Goal: Information Seeking & Learning: Check status

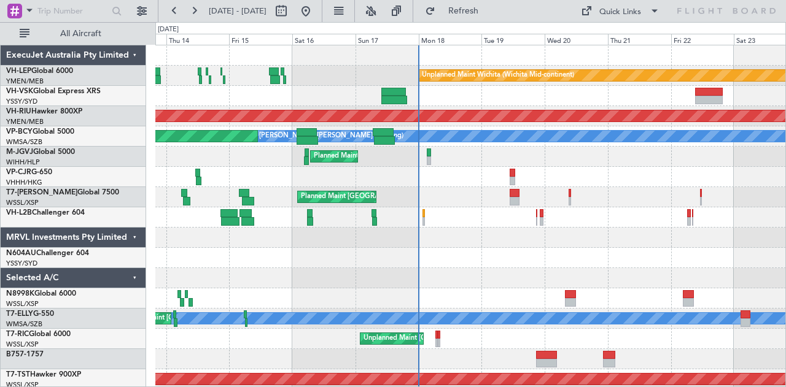
click at [338, 98] on div "Unplanned Maint Sydney ([PERSON_NAME] Intl)" at bounding box center [470, 96] width 631 height 20
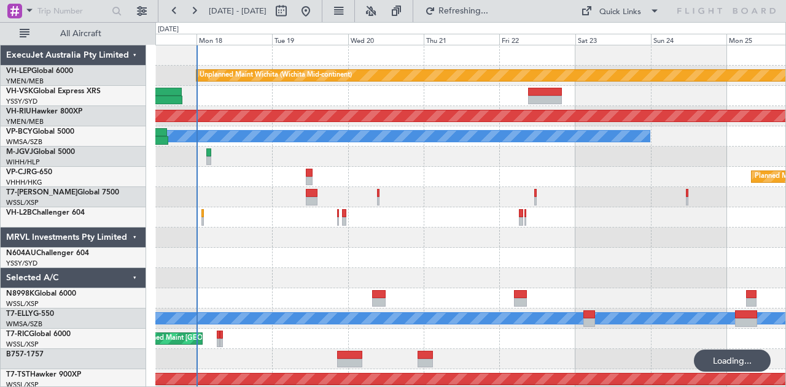
click at [488, 191] on div "Unplanned Maint Wichita (Wichita Mid-continent) Planned Maint [GEOGRAPHIC_DATA]…" at bounding box center [470, 379] width 631 height 669
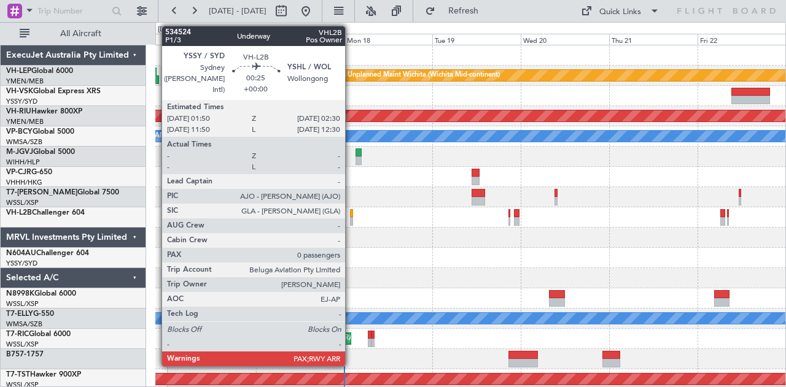
click at [351, 217] on div at bounding box center [351, 221] width 2 height 9
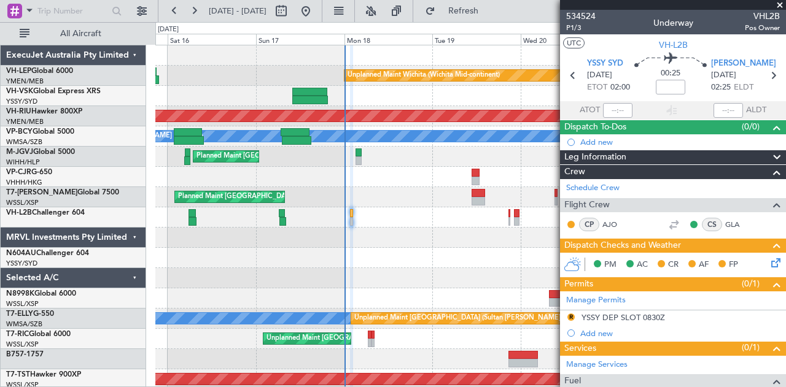
click at [467, 356] on div at bounding box center [470, 359] width 631 height 20
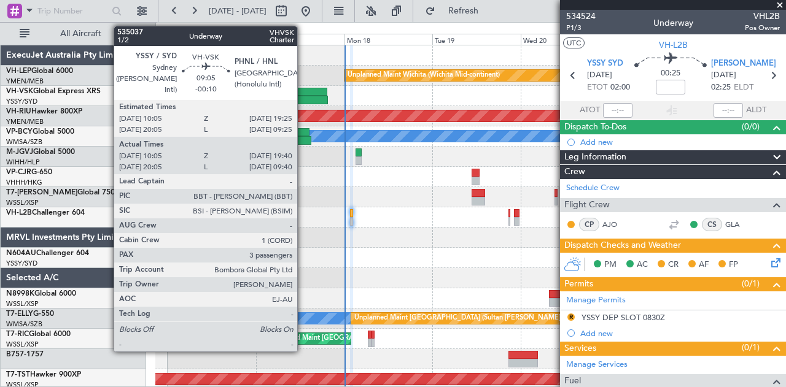
click at [303, 91] on div at bounding box center [309, 92] width 34 height 9
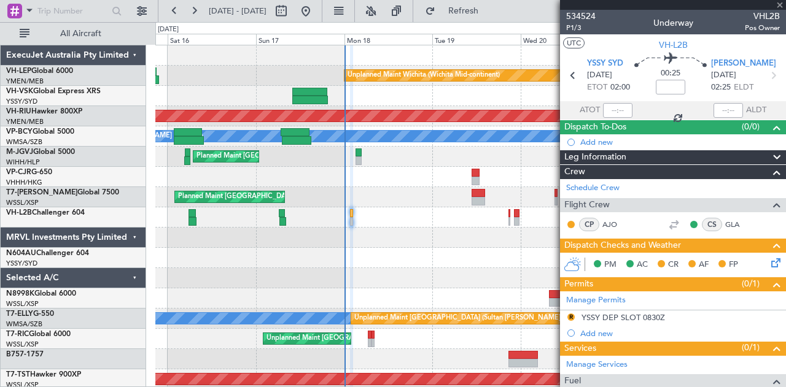
type input "-00:10"
type input "10:15"
type input "19:35"
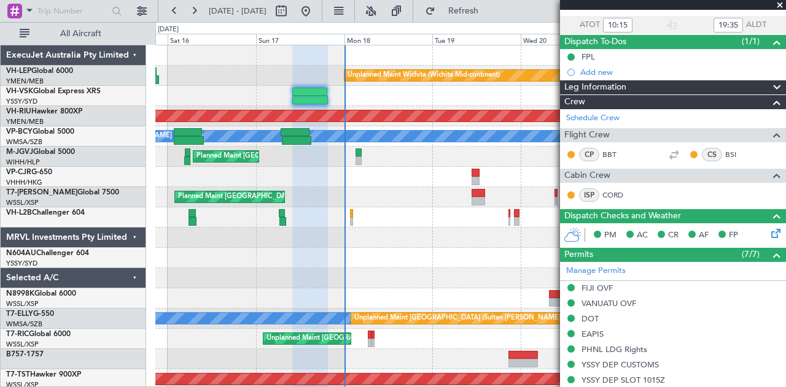
scroll to position [38, 0]
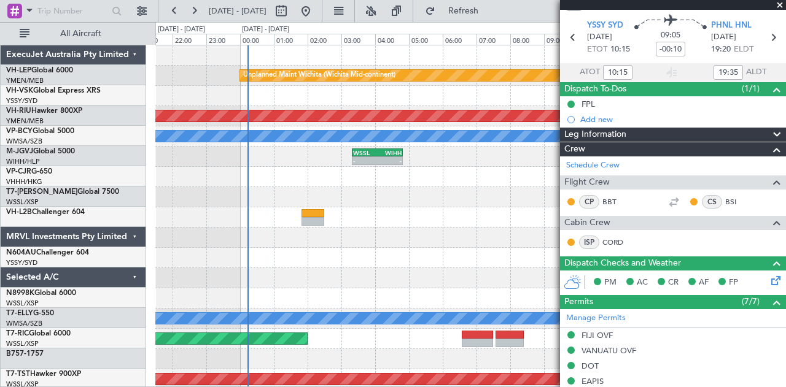
click at [324, 86] on div "10:05 Z 19:40 Z YSSY 10:05 Z PHNL 19:25 Z" at bounding box center [470, 96] width 631 height 20
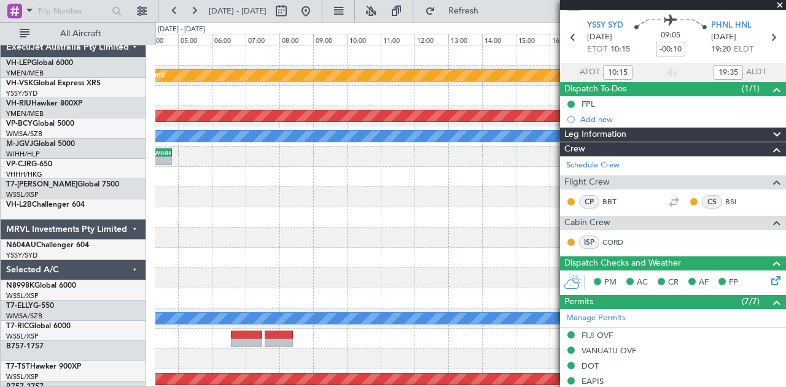
scroll to position [0, 0]
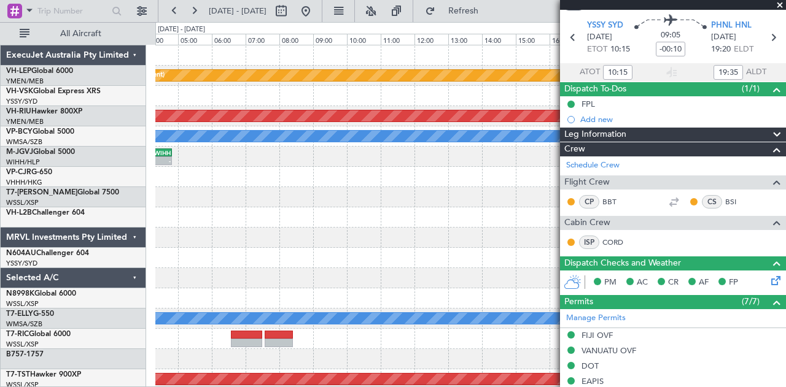
click at [216, 154] on div "Unplanned Maint Wichita (Wichita Mid-continent) Planned Maint [GEOGRAPHIC_DATA]…" at bounding box center [470, 379] width 631 height 669
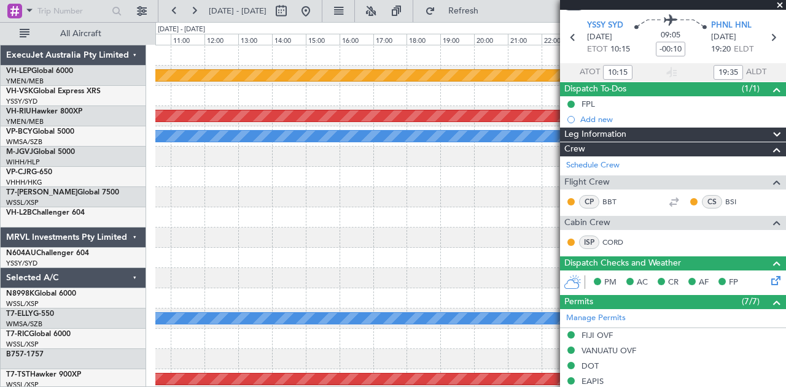
click at [128, 128] on div "Unplanned Maint Wichita (Wichita Mid-continent) Planned Maint [GEOGRAPHIC_DATA]…" at bounding box center [393, 204] width 786 height 365
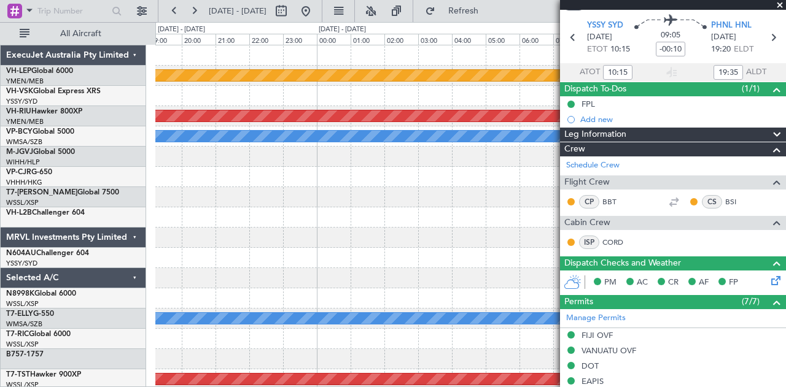
click at [135, 148] on div "Unplanned Maint Wichita (Wichita Mid-continent) Planned Maint [GEOGRAPHIC_DATA]…" at bounding box center [393, 204] width 786 height 365
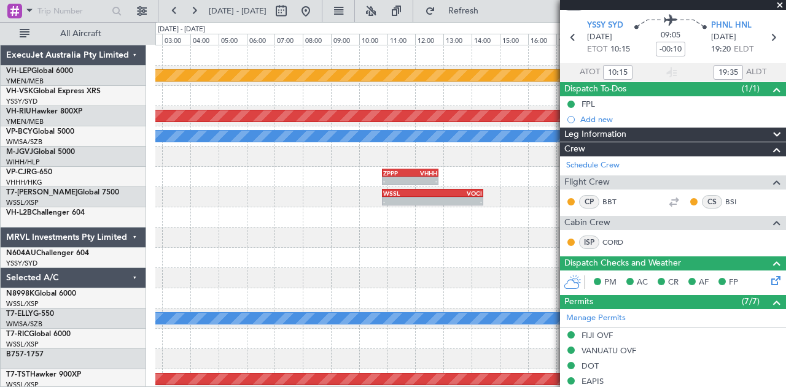
click at [140, 124] on div "Unplanned Maint Wichita (Wichita Mid-continent) Planned Maint [GEOGRAPHIC_DATA]…" at bounding box center [393, 204] width 786 height 365
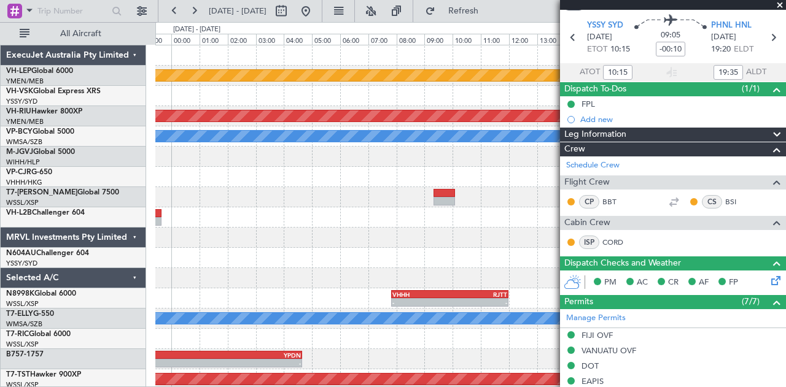
click at [138, 109] on div "Unplanned Maint Wichita (Wichita Mid-continent) Planned Maint [GEOGRAPHIC_DATA]…" at bounding box center [393, 204] width 786 height 365
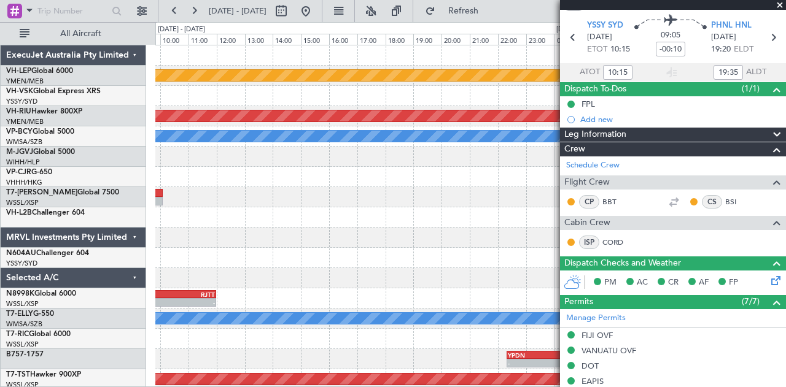
click at [300, 107] on div "Unplanned Maint Wichita (Wichita Mid-continent) Planned Maint [GEOGRAPHIC_DATA]…" at bounding box center [470, 379] width 631 height 669
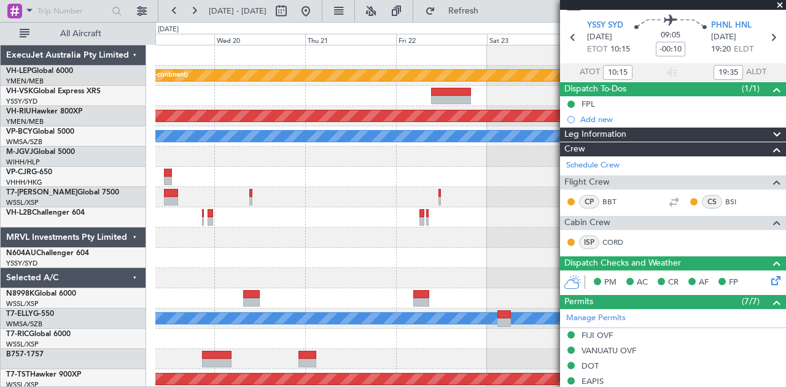
click at [280, 101] on div at bounding box center [470, 96] width 631 height 20
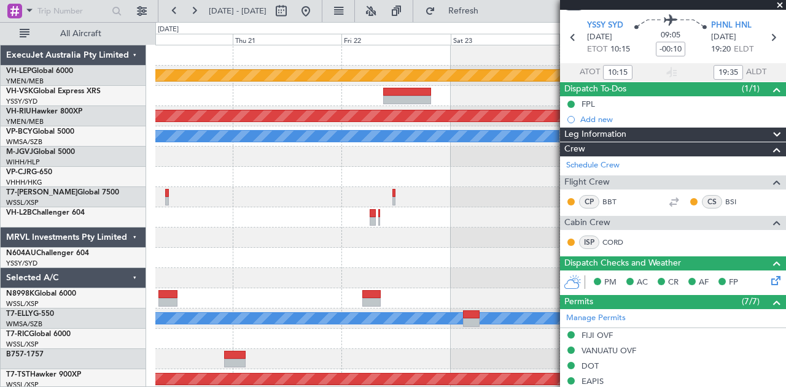
click at [305, 95] on div at bounding box center [470, 96] width 631 height 20
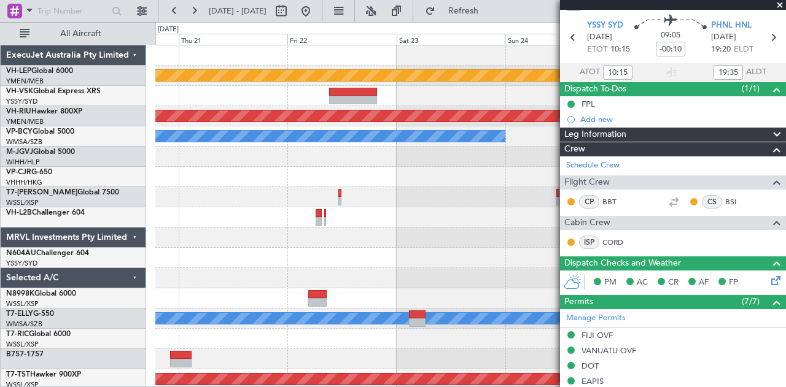
click at [250, 98] on div at bounding box center [470, 96] width 631 height 20
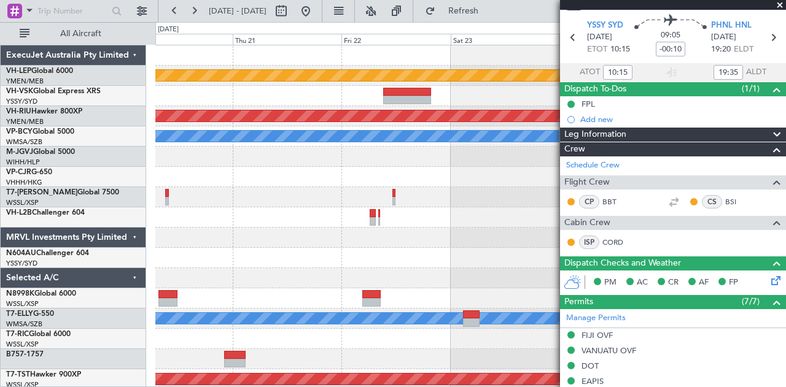
click at [276, 101] on div at bounding box center [470, 96] width 631 height 20
click at [327, 99] on div at bounding box center [470, 96] width 631 height 20
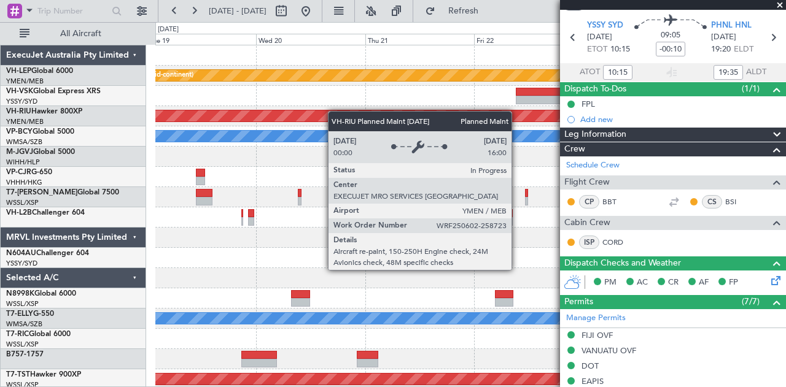
click at [344, 114] on div "Unplanned Maint Wichita (Wichita Mid-continent) Planned Maint [GEOGRAPHIC_DATA]…" at bounding box center [470, 379] width 631 height 669
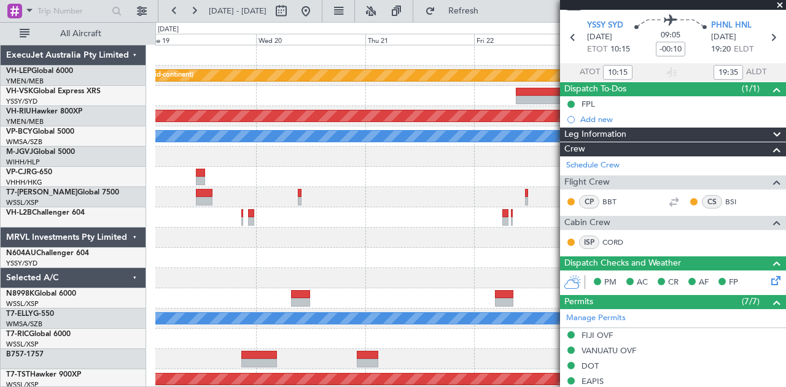
click at [357, 115] on div "Unplanned Maint Wichita (Wichita Mid-continent) Planned Maint [GEOGRAPHIC_DATA]…" at bounding box center [470, 379] width 631 height 669
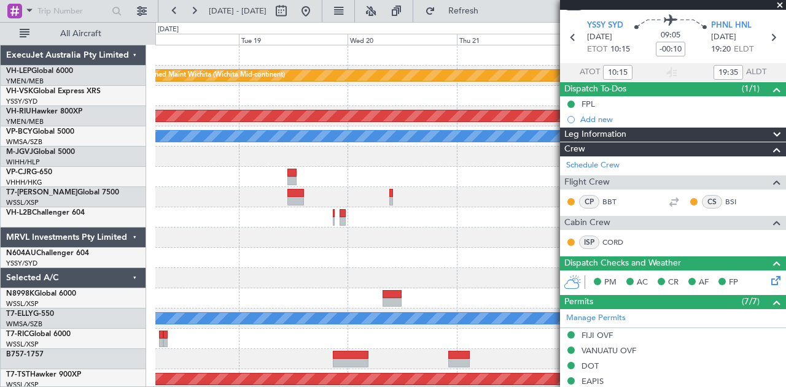
click at [311, 97] on div at bounding box center [470, 96] width 631 height 20
click at [386, 101] on div at bounding box center [470, 96] width 631 height 20
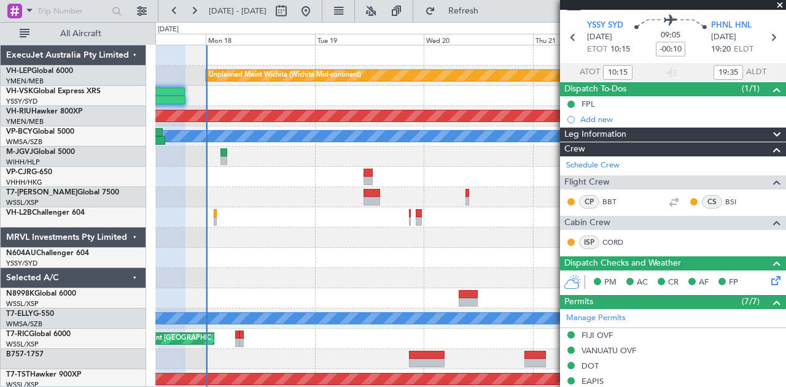
click at [248, 106] on div "Unplanned Maint Wichita (Wichita Mid-continent) Planned Maint [GEOGRAPHIC_DATA]…" at bounding box center [470, 379] width 631 height 669
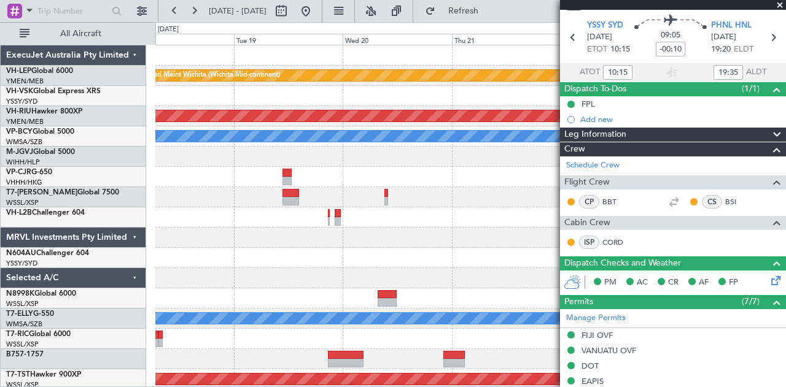
click at [232, 101] on div at bounding box center [470, 96] width 631 height 20
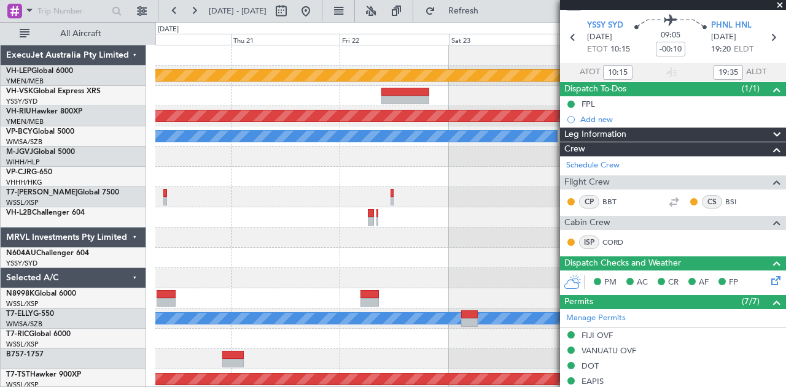
click at [381, 114] on div "Unplanned Maint Wichita (Wichita Mid-continent) Planned Maint [GEOGRAPHIC_DATA]…" at bounding box center [470, 379] width 631 height 669
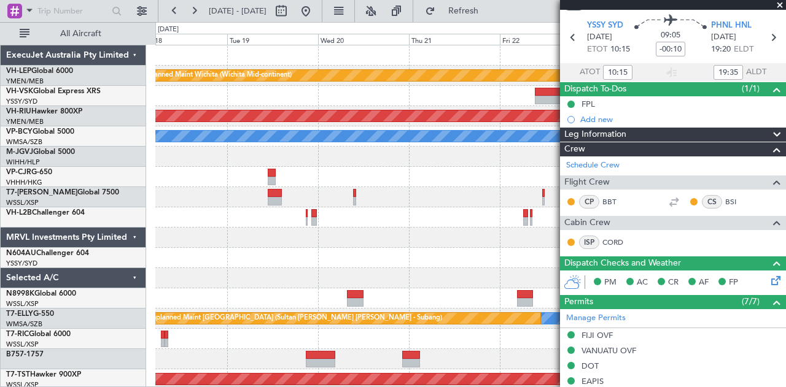
click at [359, 251] on div "Unplanned Maint Wichita (Wichita Mid-continent) Planned Maint [GEOGRAPHIC_DATA]…" at bounding box center [470, 379] width 631 height 669
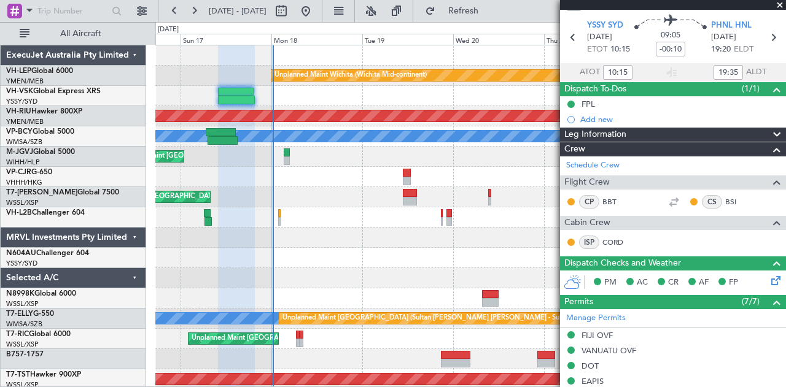
click at [378, 200] on div "Planned Maint [GEOGRAPHIC_DATA] (Seletar)" at bounding box center [470, 197] width 631 height 20
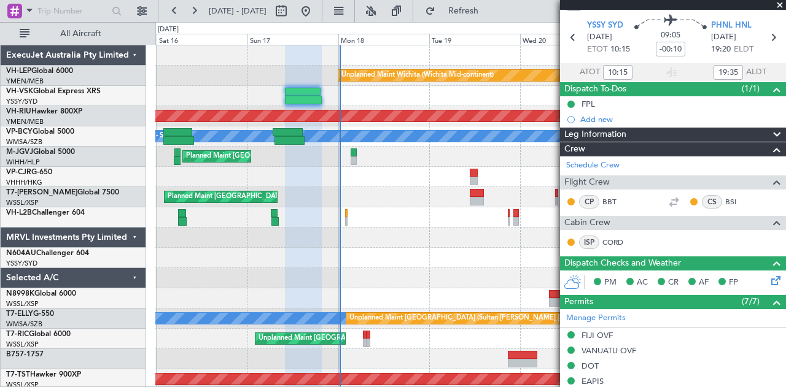
click at [779, 3] on span at bounding box center [780, 5] width 12 height 11
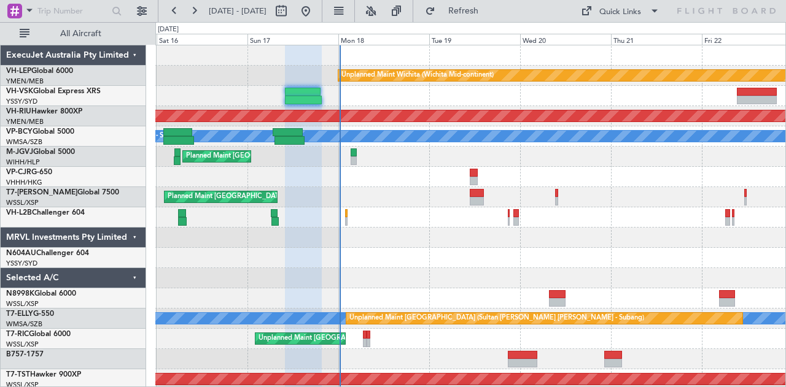
type input "0"
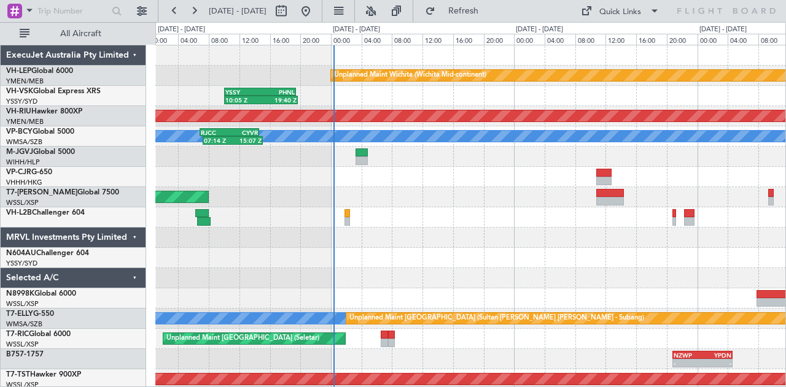
click at [408, 235] on div "Unplanned Maint Wichita (Wichita Mid-continent) 10:05 Z 19:40 Z YSSY 10:05 Z PH…" at bounding box center [470, 379] width 631 height 669
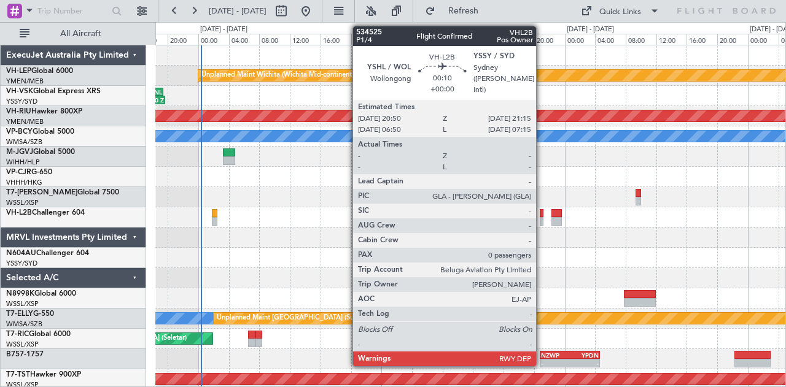
click at [542, 215] on div at bounding box center [542, 213] width 4 height 9
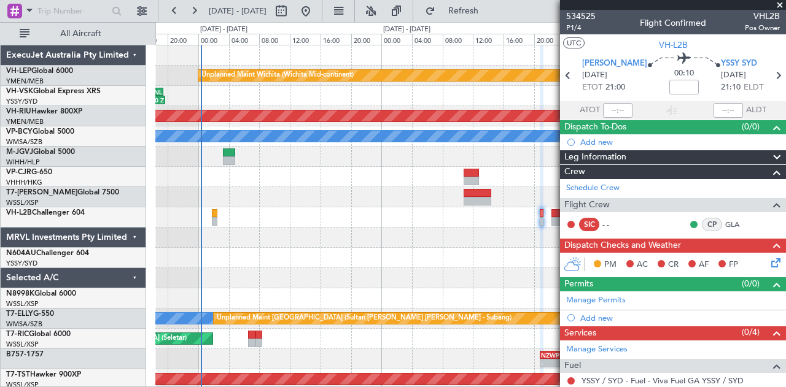
click at [782, 4] on span at bounding box center [780, 5] width 12 height 11
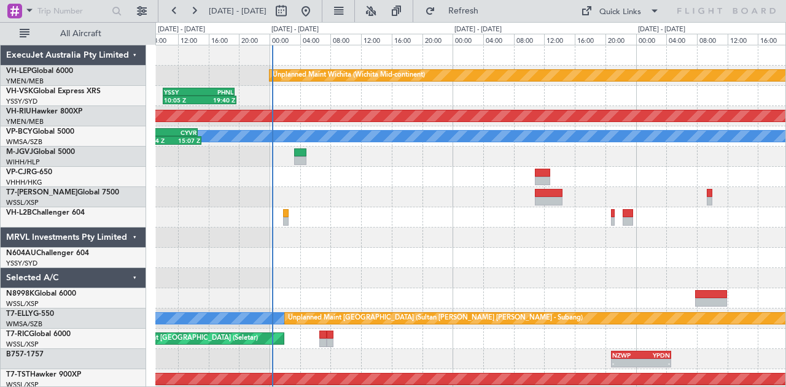
click at [370, 255] on div "Unplanned Maint Wichita (Wichita Mid-continent) 10:05 Z 19:40 Z YSSY 10:05 Z PH…" at bounding box center [470, 379] width 631 height 669
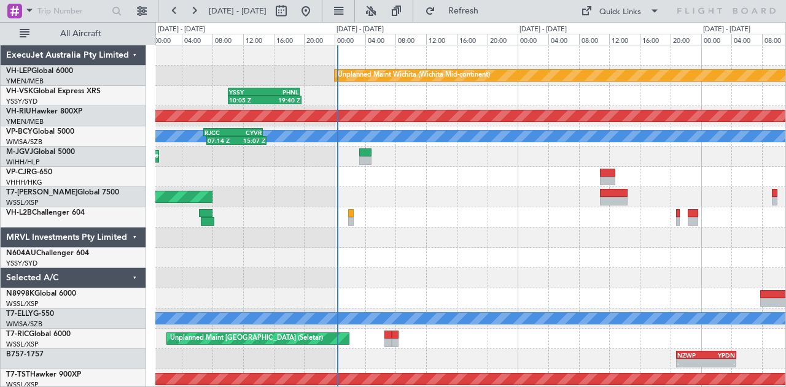
click at [375, 236] on div at bounding box center [470, 238] width 631 height 20
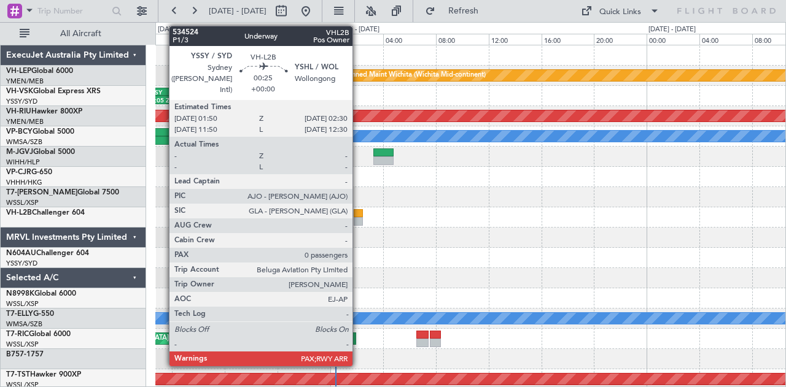
click at [359, 215] on div at bounding box center [358, 213] width 9 height 9
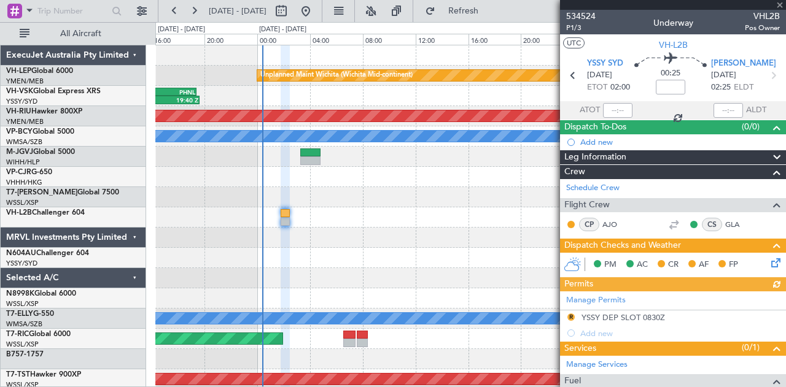
click at [387, 266] on div at bounding box center [470, 258] width 631 height 20
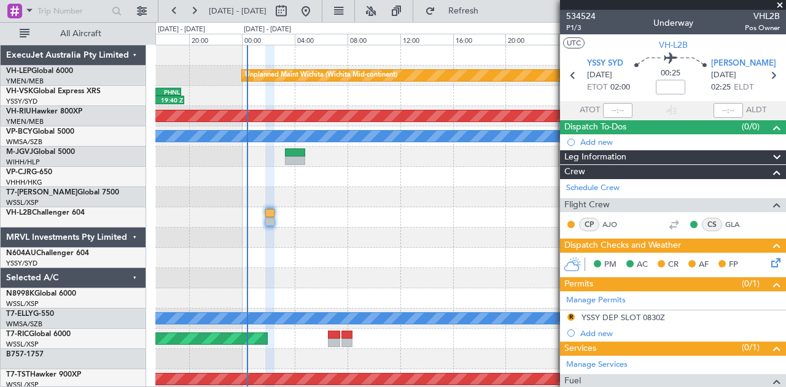
click at [228, 239] on div at bounding box center [470, 238] width 631 height 20
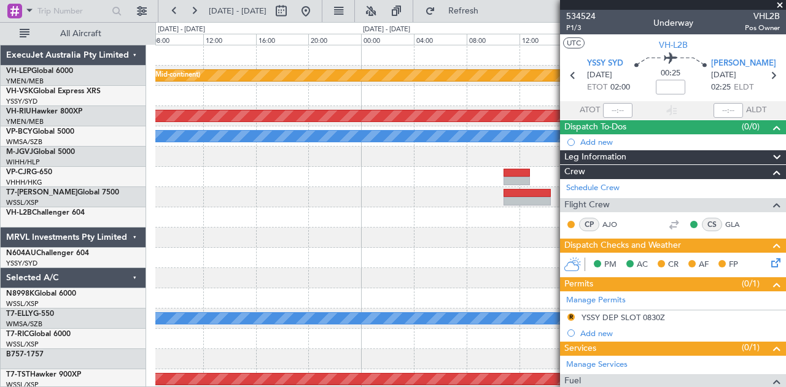
click at [295, 239] on div at bounding box center [470, 238] width 631 height 20
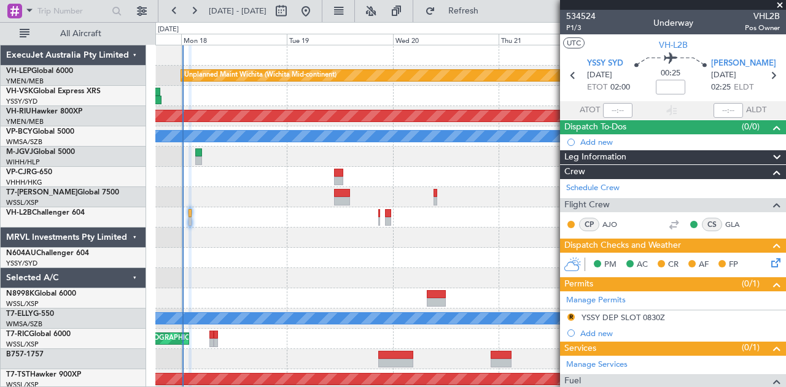
click at [143, 235] on div "Unplanned Maint Wichita (Wichita Mid-continent) Planned Maint [GEOGRAPHIC_DATA]…" at bounding box center [393, 204] width 786 height 365
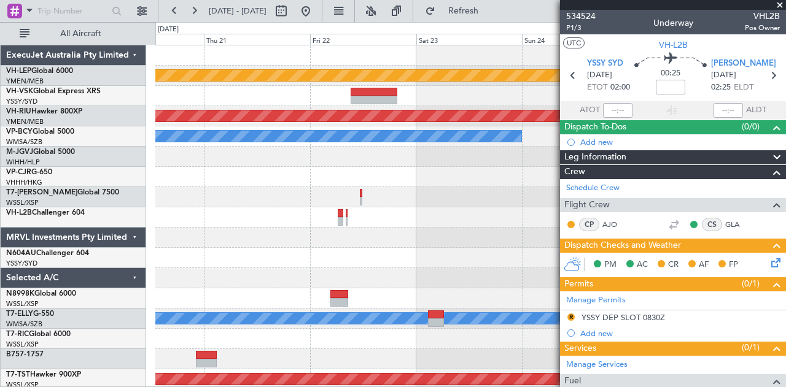
click at [306, 243] on div at bounding box center [470, 238] width 631 height 20
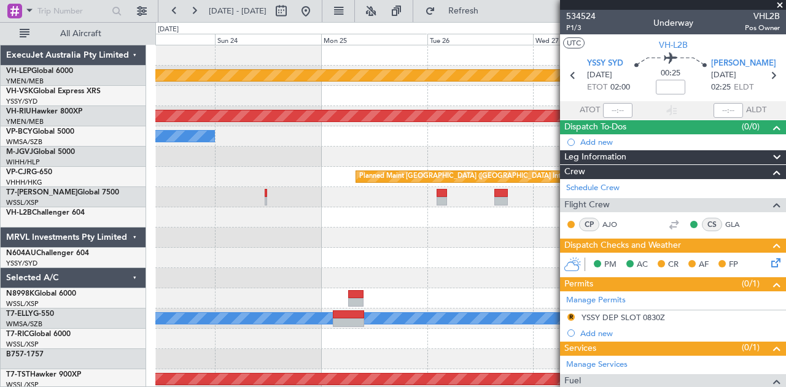
click at [208, 230] on div "Unplanned Maint Wichita (Wichita Mid-continent) Planned Maint [GEOGRAPHIC_DATA]…" at bounding box center [470, 379] width 631 height 669
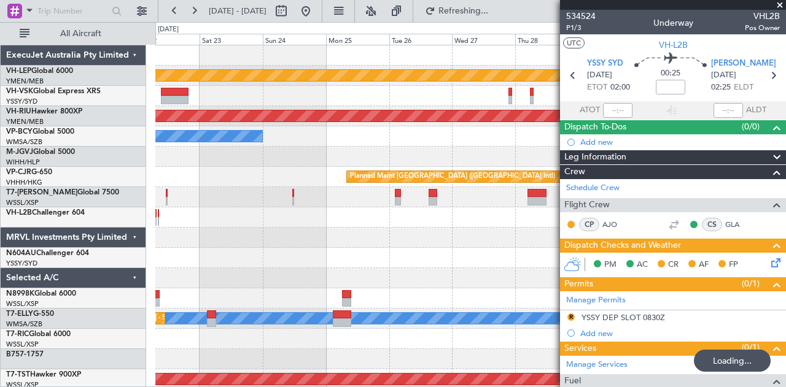
click at [291, 236] on div at bounding box center [470, 238] width 631 height 20
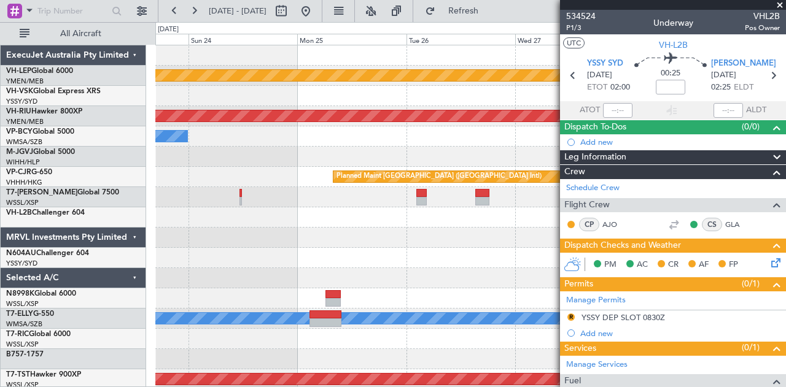
click at [130, 130] on div "Unplanned Maint Wichita (Wichita Mid-continent) Planned Maint [GEOGRAPHIC_DATA]…" at bounding box center [393, 204] width 786 height 365
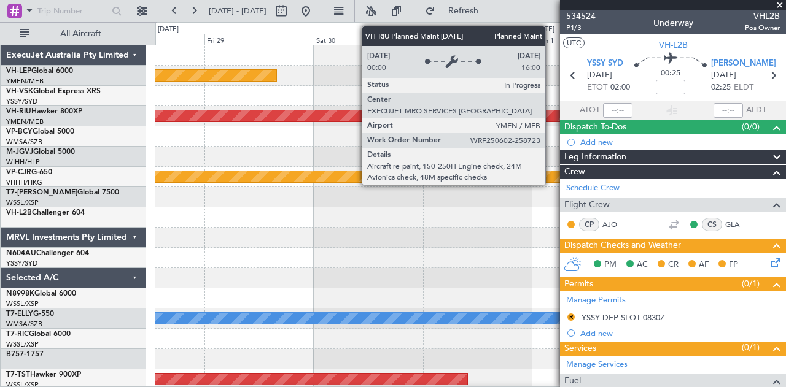
click at [279, 128] on div "Unplanned Maint Wichita (Wichita Mid-continent) Planned Maint [GEOGRAPHIC_DATA]…" at bounding box center [470, 379] width 631 height 669
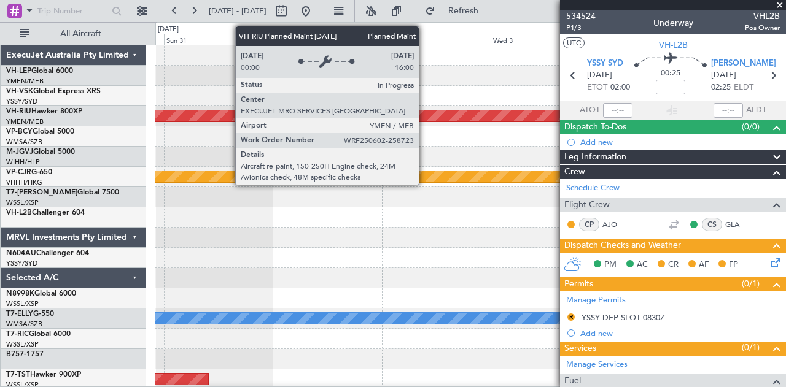
click at [77, 144] on div "Unplanned Maint Wichita (Wichita Mid-continent) Planned Maint [GEOGRAPHIC_DATA]…" at bounding box center [393, 204] width 786 height 365
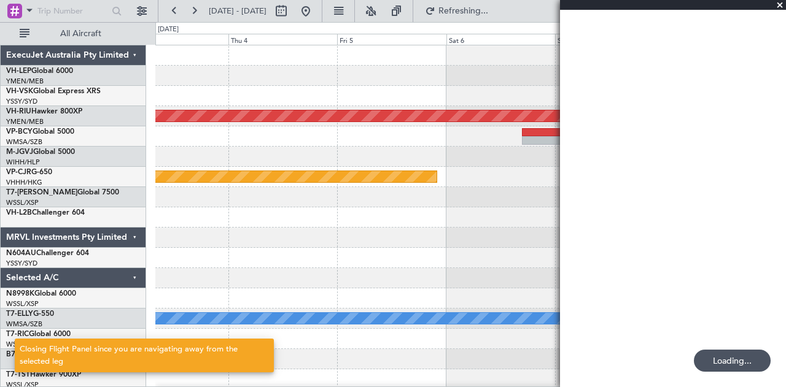
click at [18, 116] on div "Planned Maint [GEOGRAPHIC_DATA] ([GEOGRAPHIC_DATA]) Planned Maint [GEOGRAPHIC_D…" at bounding box center [393, 204] width 786 height 365
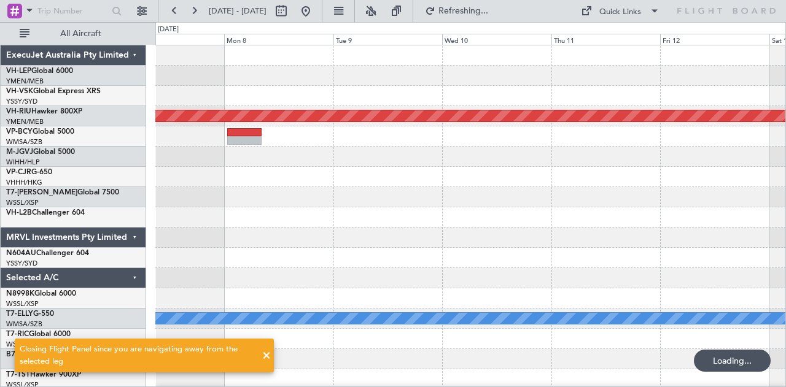
click at [18, 120] on div "Planned Maint [GEOGRAPHIC_DATA] ([GEOGRAPHIC_DATA]) [PERSON_NAME] ExecuJet Aust…" at bounding box center [393, 204] width 786 height 365
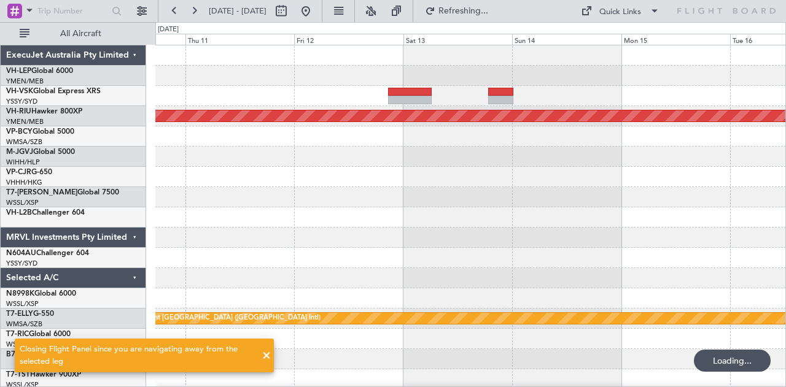
click at [91, 146] on div "Planned Maint [GEOGRAPHIC_DATA] ([GEOGRAPHIC_DATA]) [PERSON_NAME] Planned Maint…" at bounding box center [393, 204] width 786 height 365
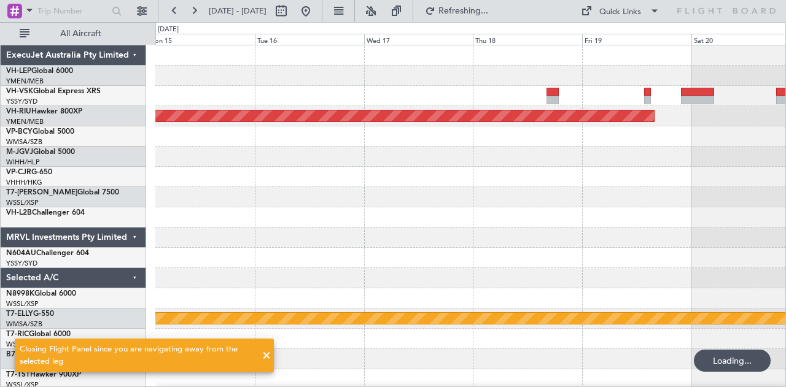
click at [470, 109] on div "Planned Maint [GEOGRAPHIC_DATA] ([GEOGRAPHIC_DATA]) [PERSON_NAME] Planned Maint…" at bounding box center [470, 379] width 631 height 669
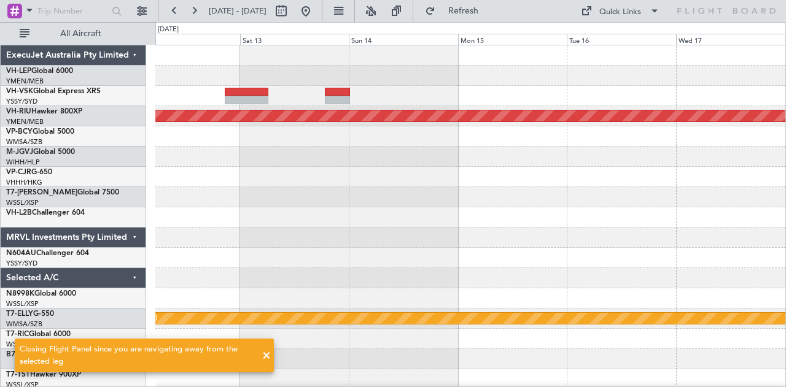
click at [478, 107] on div "Planned Maint [GEOGRAPHIC_DATA] ([GEOGRAPHIC_DATA]) [PERSON_NAME] Planned Maint…" at bounding box center [470, 379] width 631 height 669
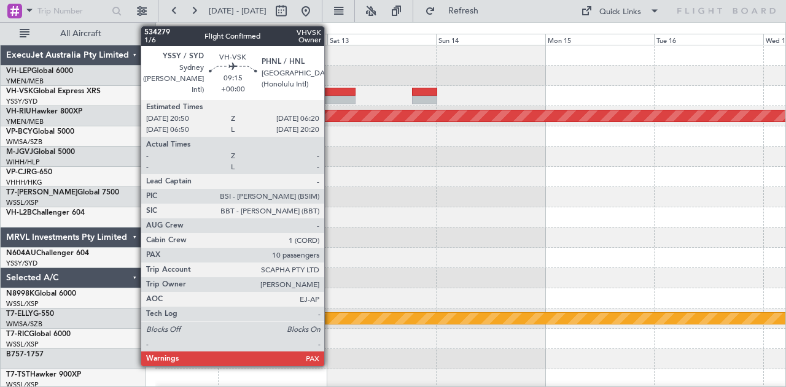
click at [330, 96] on div at bounding box center [334, 100] width 44 height 9
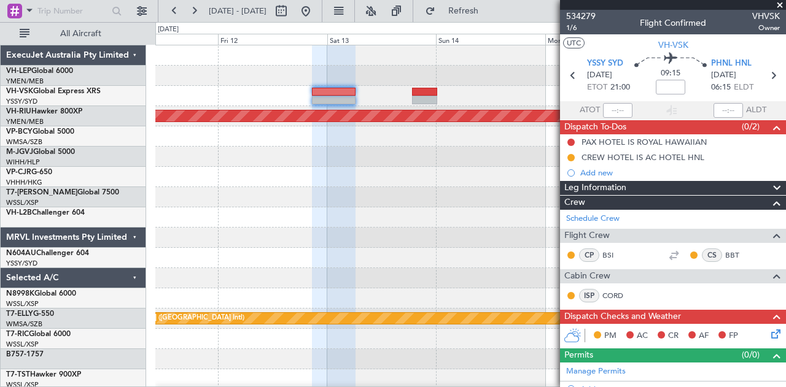
scroll to position [1, 0]
click at [322, 82] on div at bounding box center [470, 76] width 631 height 20
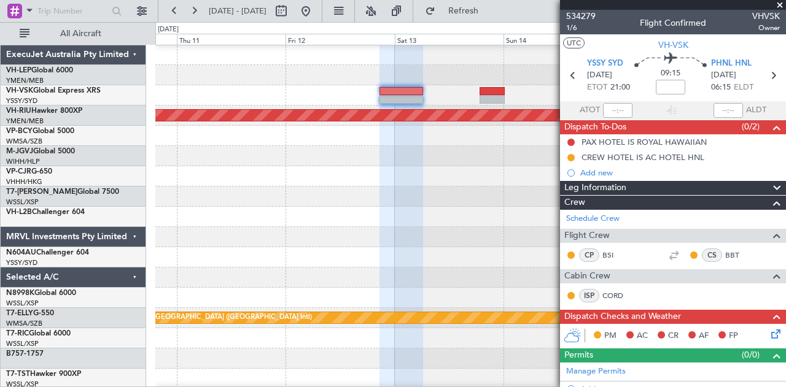
scroll to position [0, 0]
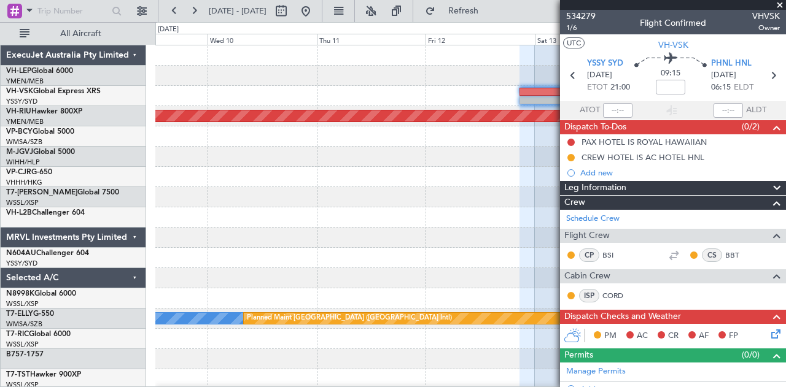
click at [363, 96] on div "Planned Maint [GEOGRAPHIC_DATA] ([GEOGRAPHIC_DATA]) [PERSON_NAME] Planned Maint…" at bounding box center [470, 379] width 631 height 669
click at [348, 93] on div "Planned Maint [GEOGRAPHIC_DATA] ([GEOGRAPHIC_DATA]) [PERSON_NAME] Planned Maint…" at bounding box center [470, 379] width 631 height 669
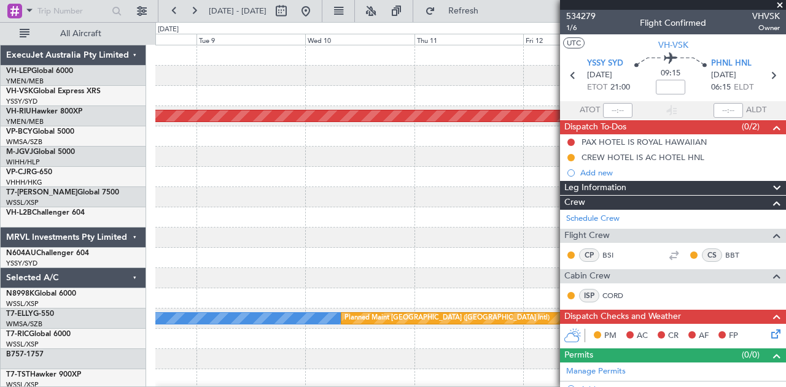
click at [254, 92] on div at bounding box center [470, 96] width 631 height 20
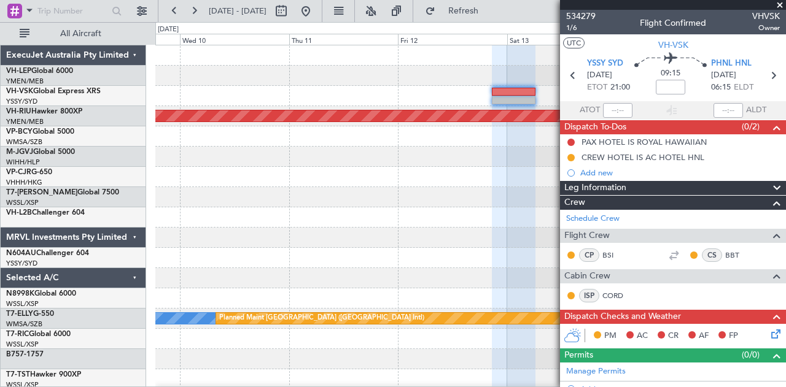
click at [369, 94] on div "Planned Maint [GEOGRAPHIC_DATA] ([GEOGRAPHIC_DATA]) [PERSON_NAME] Planned Maint…" at bounding box center [470, 379] width 631 height 669
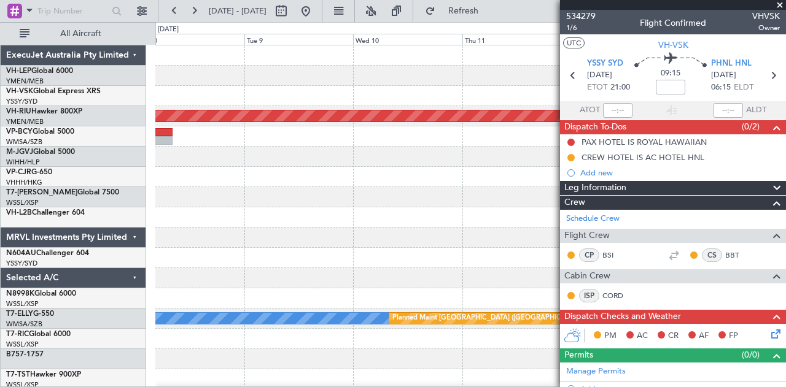
click at [368, 90] on div "Planned Maint [GEOGRAPHIC_DATA] ([GEOGRAPHIC_DATA]) [PERSON_NAME] Planned Maint…" at bounding box center [470, 379] width 631 height 669
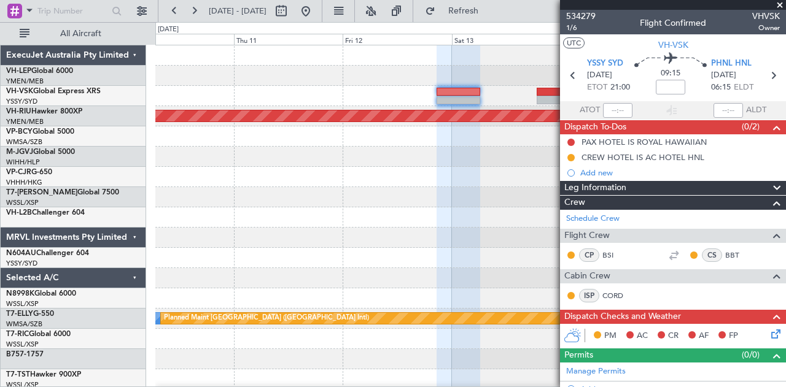
click at [267, 87] on div "Planned Maint [GEOGRAPHIC_DATA] ([GEOGRAPHIC_DATA]) [PERSON_NAME] Planned Maint…" at bounding box center [470, 379] width 631 height 669
click at [358, 93] on div "Planned Maint [GEOGRAPHIC_DATA] ([GEOGRAPHIC_DATA]) [PERSON_NAME] Planned Maint…" at bounding box center [470, 379] width 631 height 669
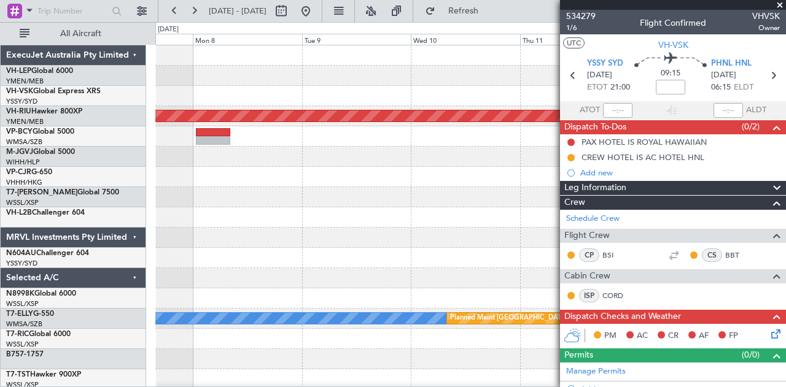
click at [389, 107] on div "Planned Maint [GEOGRAPHIC_DATA] ([GEOGRAPHIC_DATA]) [PERSON_NAME] Planned Maint…" at bounding box center [470, 379] width 631 height 669
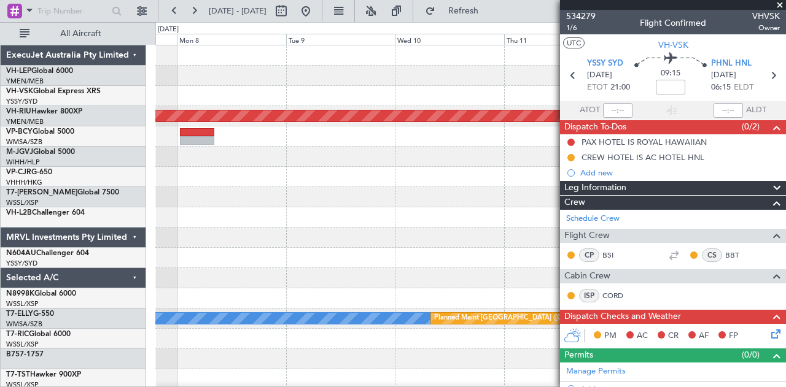
click at [352, 83] on div at bounding box center [470, 76] width 631 height 20
click at [779, 2] on span at bounding box center [780, 5] width 12 height 11
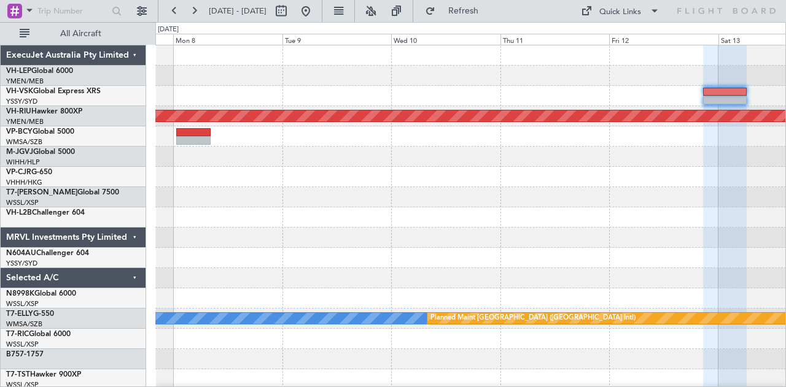
type input "0"
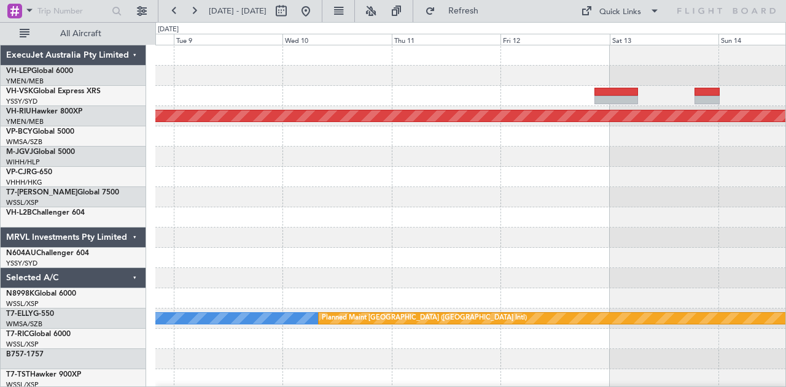
click at [532, 101] on div at bounding box center [470, 96] width 631 height 20
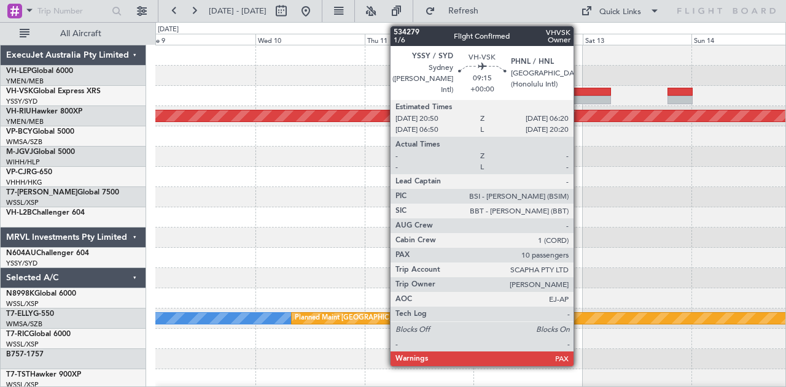
click at [580, 93] on div at bounding box center [589, 92] width 44 height 9
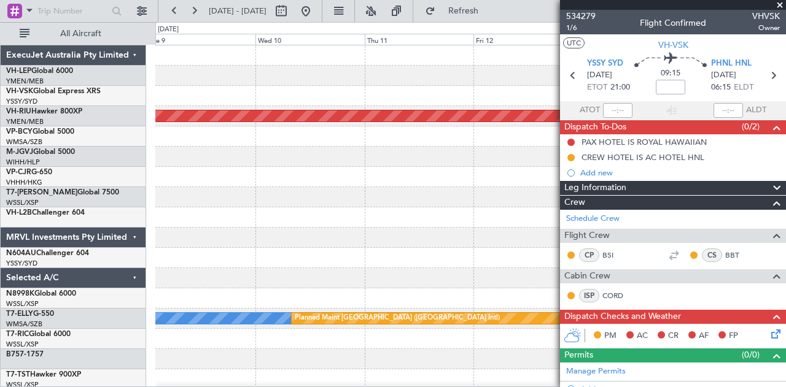
click at [781, 2] on span at bounding box center [780, 5] width 12 height 11
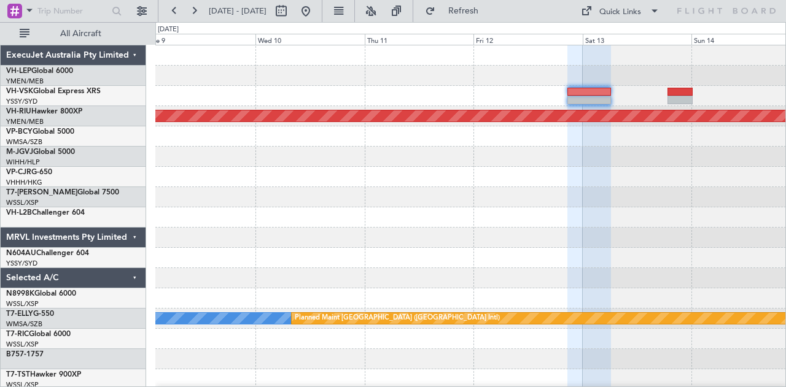
type input "0"
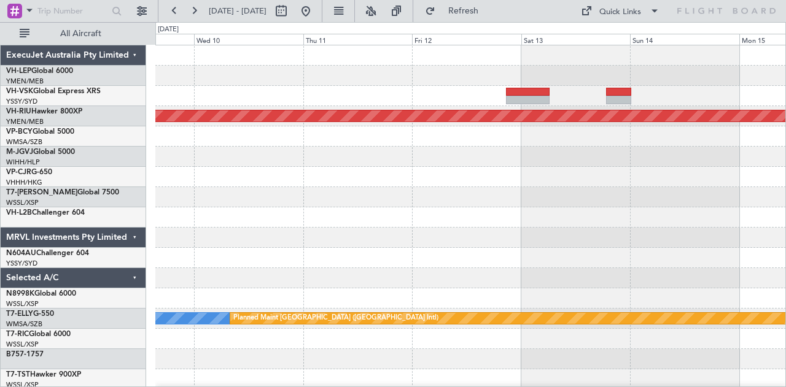
click at [433, 93] on div at bounding box center [470, 96] width 631 height 20
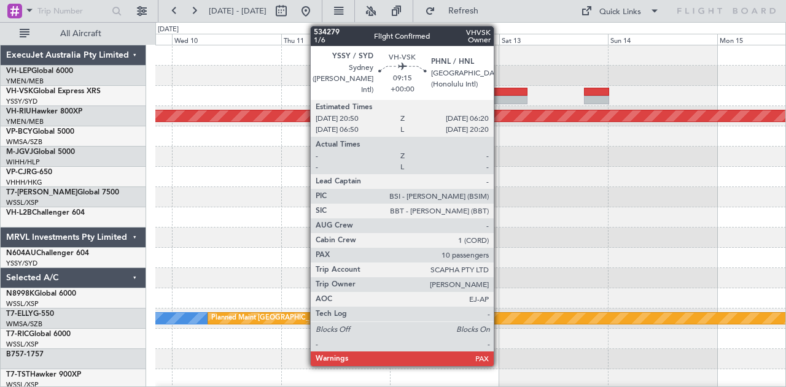
click at [500, 91] on div at bounding box center [506, 92] width 44 height 9
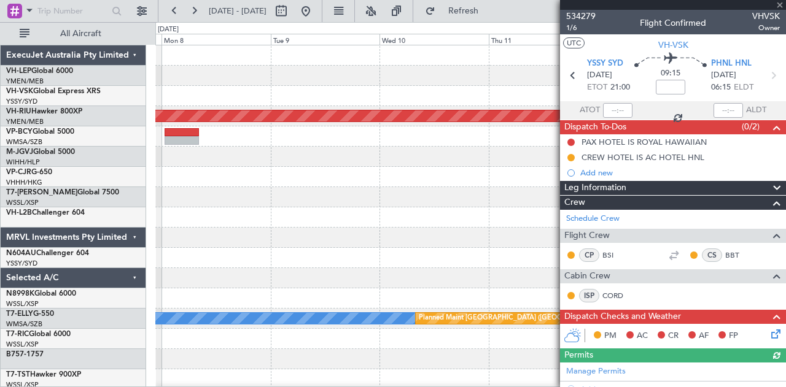
click at [554, 112] on div "Planned Maint [GEOGRAPHIC_DATA] ([GEOGRAPHIC_DATA]) [PERSON_NAME] Planned Maint…" at bounding box center [470, 379] width 631 height 669
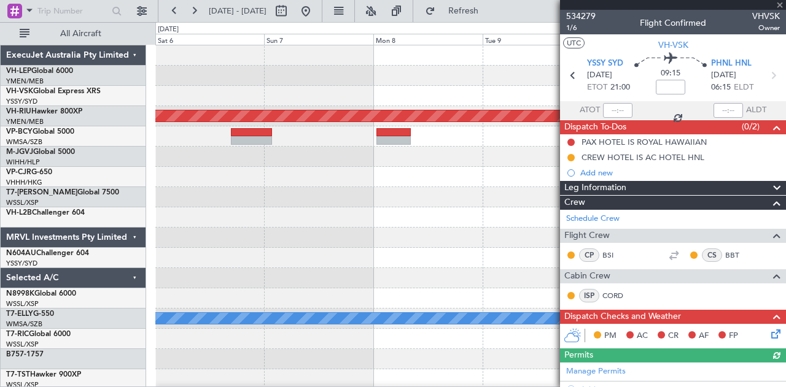
click at [430, 99] on div at bounding box center [470, 96] width 631 height 20
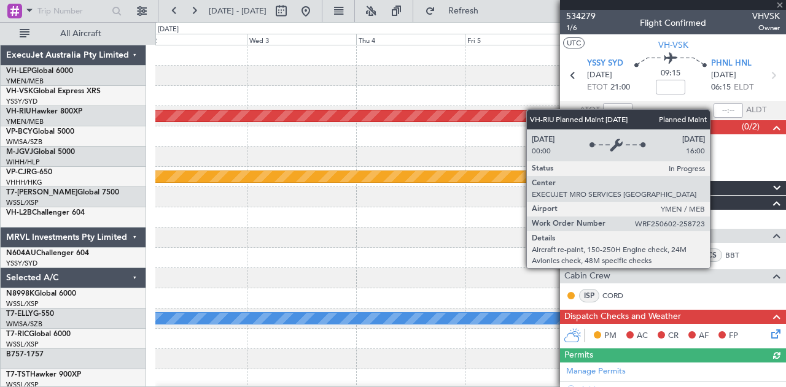
click at [540, 111] on div "Planned Maint [GEOGRAPHIC_DATA] ([GEOGRAPHIC_DATA]) Planned Maint [GEOGRAPHIC_D…" at bounding box center [470, 379] width 631 height 669
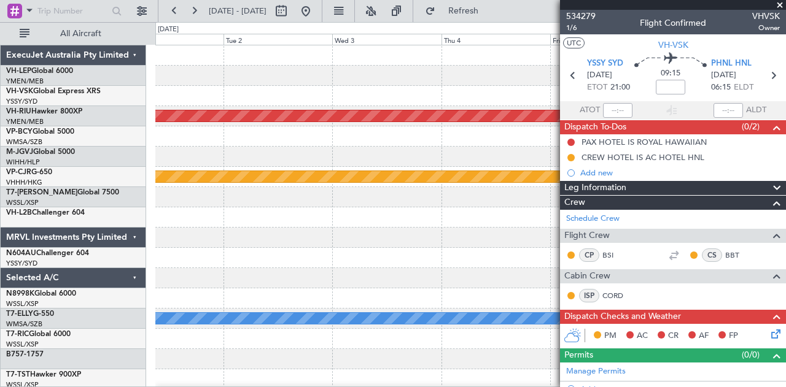
click at [486, 161] on div "Planned Maint [GEOGRAPHIC_DATA] ([GEOGRAPHIC_DATA]) Planned Maint [GEOGRAPHIC_D…" at bounding box center [470, 379] width 631 height 669
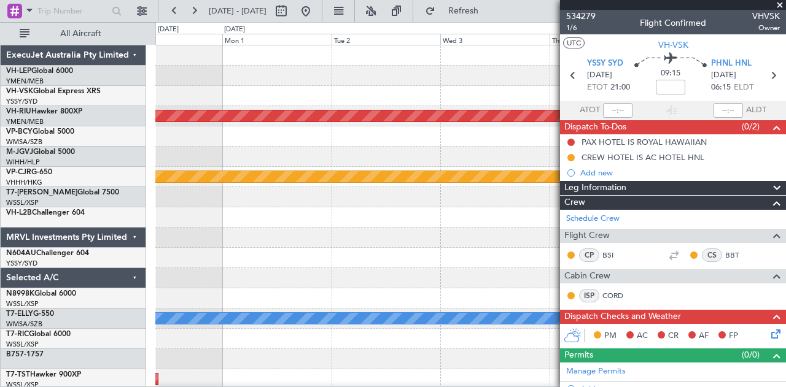
click at [487, 187] on div "Planned Maint [GEOGRAPHIC_DATA] ([GEOGRAPHIC_DATA]) Planned Maint [GEOGRAPHIC_D…" at bounding box center [470, 379] width 631 height 669
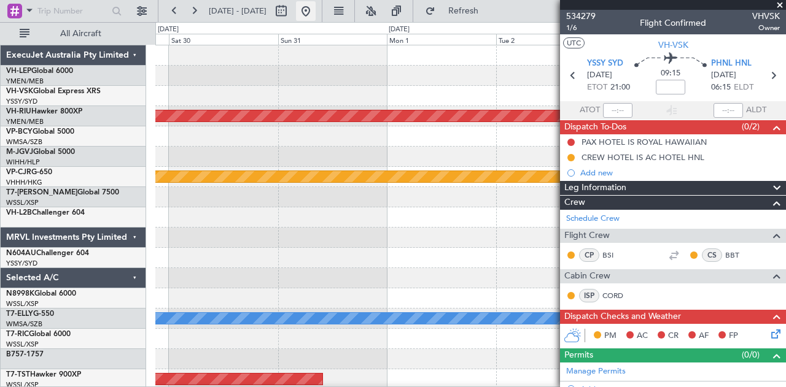
click at [316, 10] on button at bounding box center [306, 11] width 20 height 20
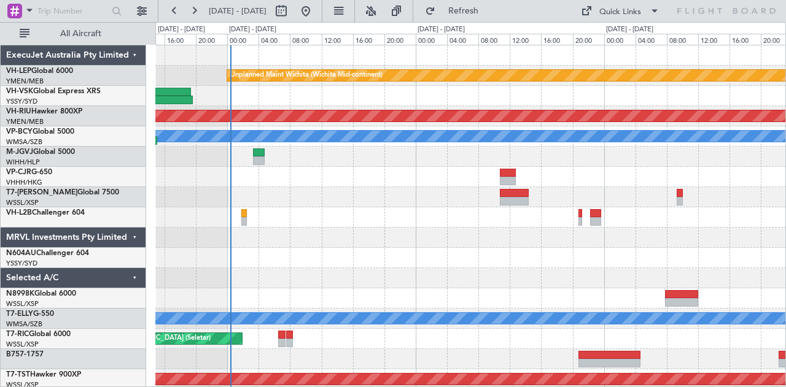
click at [356, 263] on div "Unplanned Maint Wichita (Wichita Mid-continent) Planned Maint [GEOGRAPHIC_DATA]…" at bounding box center [470, 379] width 631 height 669
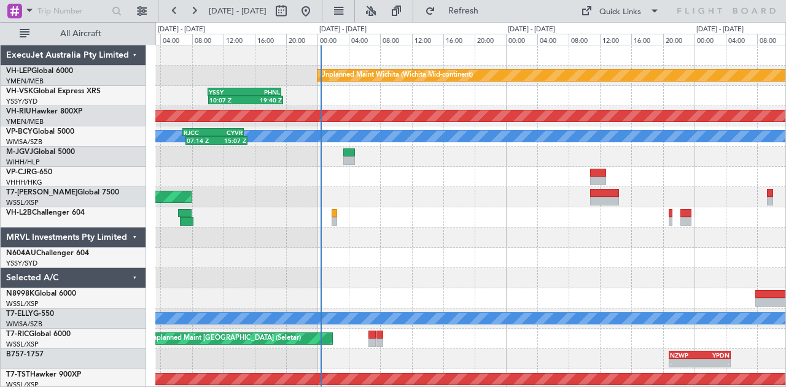
scroll to position [6, 0]
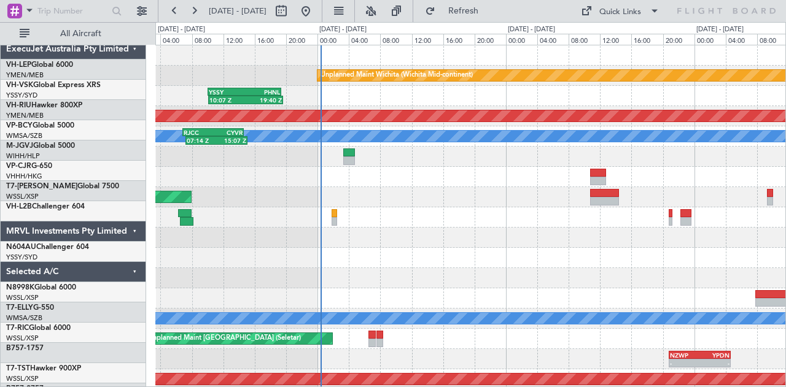
click at [335, 274] on div at bounding box center [470, 278] width 631 height 20
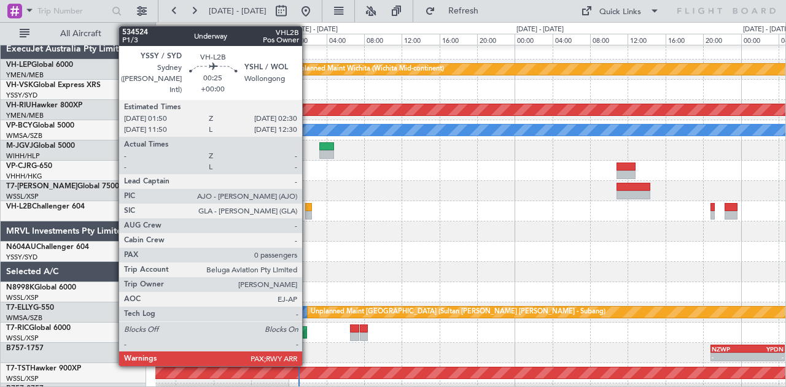
click at [308, 208] on div at bounding box center [308, 207] width 7 height 9
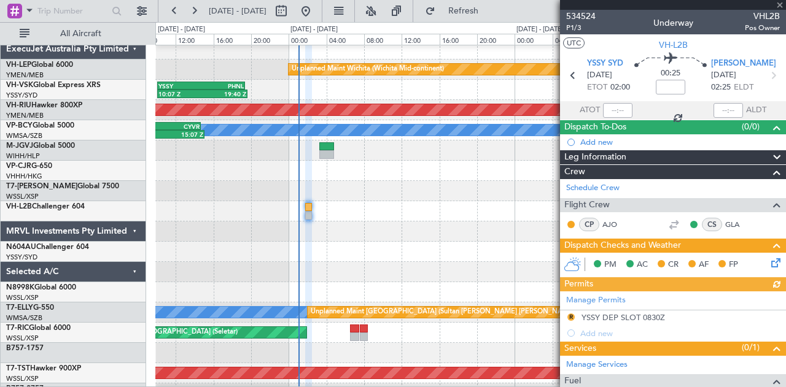
click at [777, 2] on div at bounding box center [673, 5] width 226 height 10
click at [777, 2] on span at bounding box center [780, 5] width 12 height 11
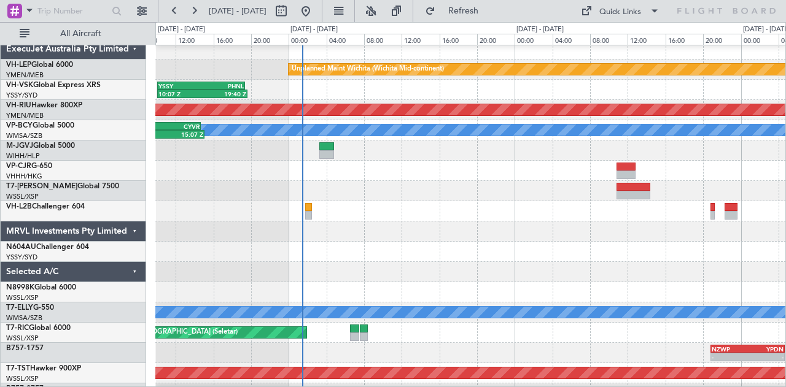
scroll to position [0, 0]
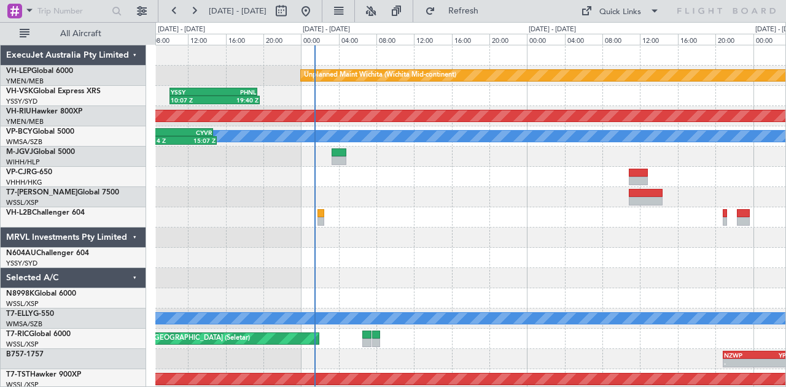
click at [366, 225] on div "Unplanned Maint Wichita (Wichita Mid-continent) 10:07 Z 19:40 Z YSSY 10:05 Z PH…" at bounding box center [470, 379] width 631 height 669
